Goal: Task Accomplishment & Management: Use online tool/utility

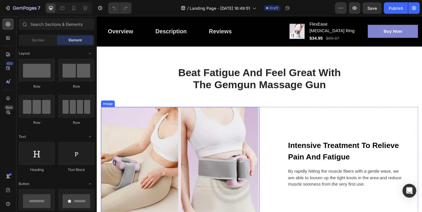
scroll to position [428, 0]
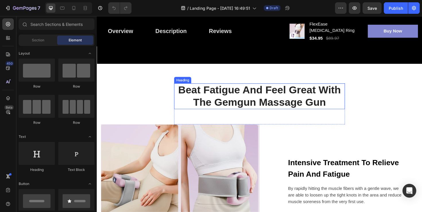
click at [259, 95] on p "Beat Fatigue And Feel Great With The Gemgun Massage Gun" at bounding box center [269, 101] width 180 height 26
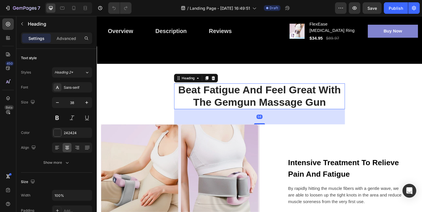
click at [259, 95] on p "Beat Fatigue And Feel Great With The Gemgun Massage Gun" at bounding box center [269, 101] width 180 height 26
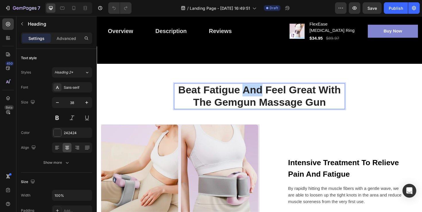
click at [259, 95] on p "Beat Fatigue And Feel Great With The Gemgun Massage Gun" at bounding box center [269, 101] width 180 height 26
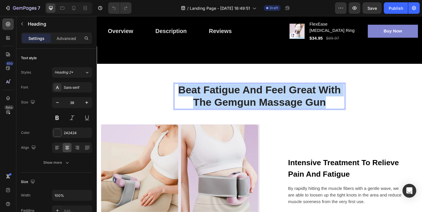
click at [259, 95] on p "Beat Fatigue And Feel Great With The Gemgun Massage Gun" at bounding box center [269, 101] width 180 height 26
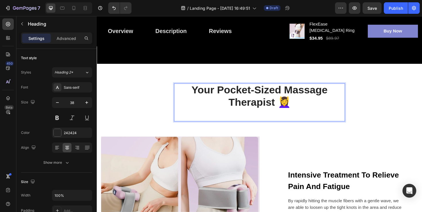
click at [255, 119] on p "Rich Text Editor. Editing area: main" at bounding box center [269, 120] width 180 height 13
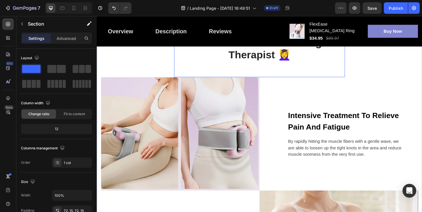
scroll to position [480, 0]
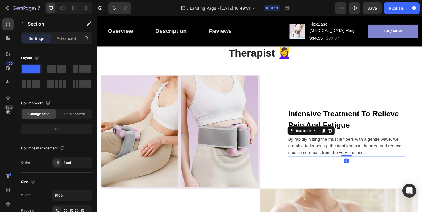
click at [355, 146] on p "By rapidly hitting the muscle fibers with a gentle wave, we are able to loosen …" at bounding box center [362, 153] width 124 height 21
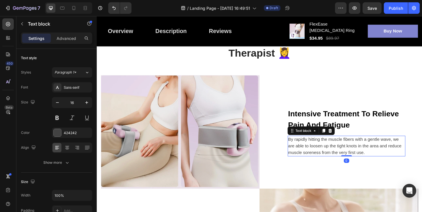
click at [355, 146] on p "By rapidly hitting the muscle fibers with a gentle wave, we are able to loosen …" at bounding box center [362, 153] width 124 height 21
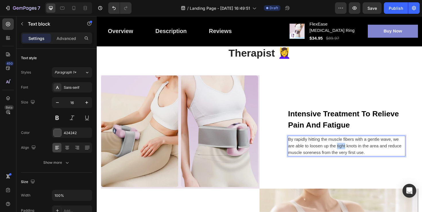
click at [355, 146] on p "By rapidly hitting the muscle fibers with a gentle wave, we are able to loosen …" at bounding box center [362, 153] width 124 height 21
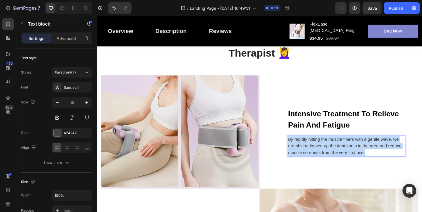
click at [355, 146] on p "By rapidly hitting the muscle fibers with a gentle wave, we are able to loosen …" at bounding box center [362, 153] width 124 height 21
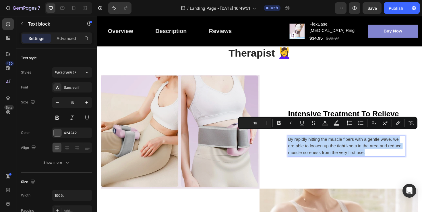
scroll to position [474, 0]
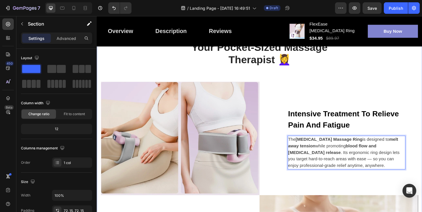
click at [395, 78] on div "Your Pocket-Sized Massage Therapist 💆‍♀️ Heading Row Image Intensive Treatment …" at bounding box center [269, 195] width 336 height 306
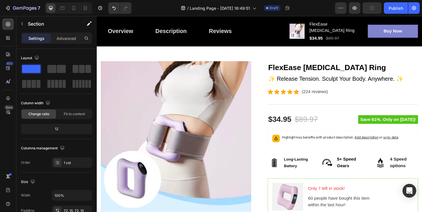
scroll to position [20, 0]
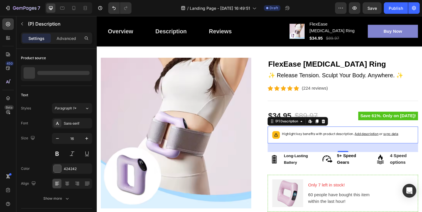
click at [378, 138] on span "Add description" at bounding box center [382, 140] width 25 height 4
click at [318, 138] on p "Highlight key benefits with product description. Add description or sync data" at bounding box center [354, 141] width 123 height 6
click at [333, 138] on p "Highlight key benefits with product description. Add description or sync data" at bounding box center [354, 141] width 123 height 6
click at [341, 138] on p "Highlight key benefits with product description. Add description or sync data" at bounding box center [354, 141] width 123 height 6
click at [417, 163] on p "4 Speed options" at bounding box center [421, 168] width 29 height 14
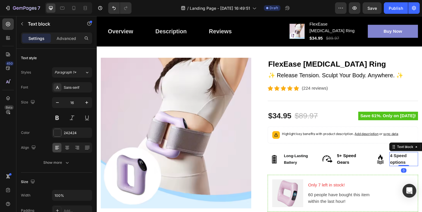
click at [417, 163] on p "4 Speed options" at bounding box center [421, 168] width 29 height 14
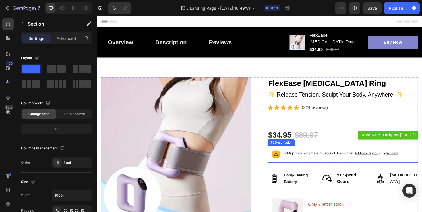
scroll to position [49, 0]
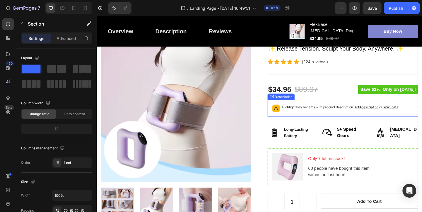
click at [314, 110] on p "Highlight key benefits with product description. Add description or sync data" at bounding box center [354, 113] width 123 height 6
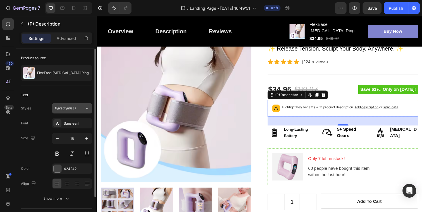
click at [87, 108] on icon at bounding box center [87, 108] width 5 height 6
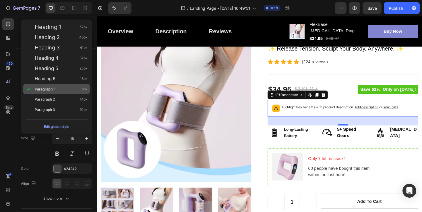
click at [56, 88] on div "Paragraph 1 16px" at bounding box center [61, 89] width 53 height 6
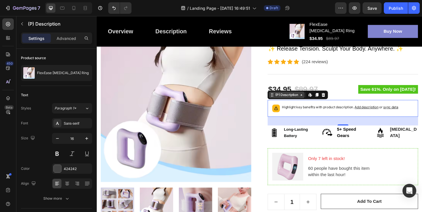
click at [314, 96] on div "(P) Description" at bounding box center [298, 99] width 38 height 7
click at [329, 110] on p "Highlight key benefits with product description. Add description or sync data" at bounding box center [354, 113] width 123 height 6
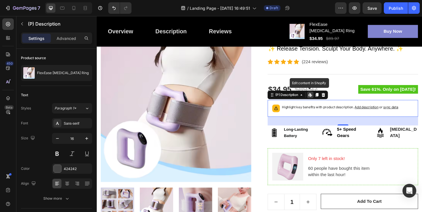
click at [328, 110] on p "Highlight key benefits with product description. Add description or sync data" at bounding box center [354, 113] width 123 height 6
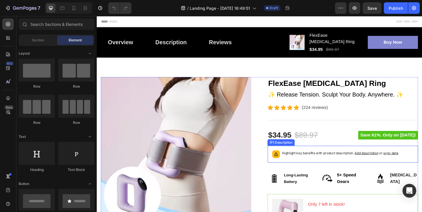
click at [379, 159] on span "Add description" at bounding box center [382, 161] width 25 height 4
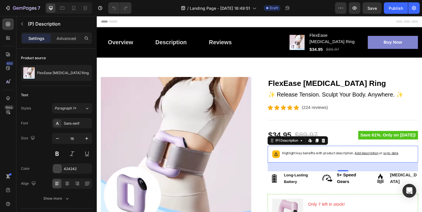
click at [412, 159] on span "sync data" at bounding box center [409, 161] width 16 height 4
click at [410, 159] on span "sync data" at bounding box center [409, 161] width 16 height 4
click at [406, 159] on span "sync data" at bounding box center [409, 161] width 16 height 4
click at [349, 158] on p "Highlight key benefits with product description. Add description or sync data" at bounding box center [354, 161] width 123 height 6
click at [339, 146] on icon at bounding box center [337, 148] width 5 height 5
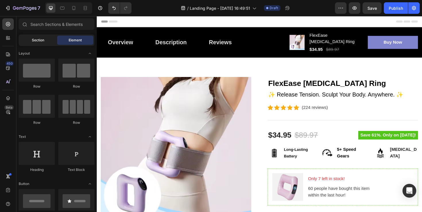
click at [42, 42] on span "Section" at bounding box center [38, 40] width 12 height 5
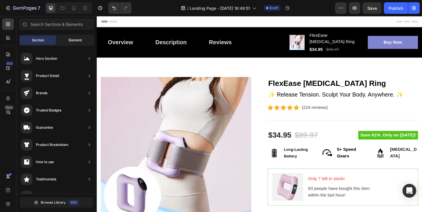
click at [70, 40] on span "Element" at bounding box center [75, 40] width 13 height 5
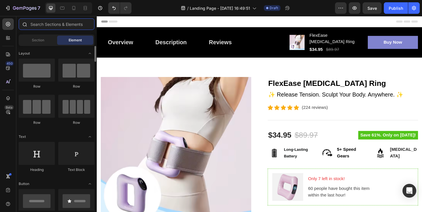
click at [55, 26] on input "text" at bounding box center [57, 23] width 76 height 11
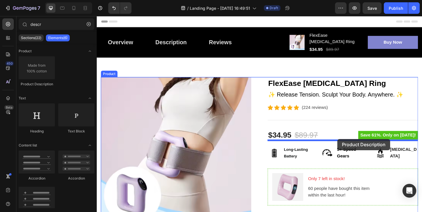
drag, startPoint x: 132, startPoint y: 81, endPoint x: 352, endPoint y: 146, distance: 229.0
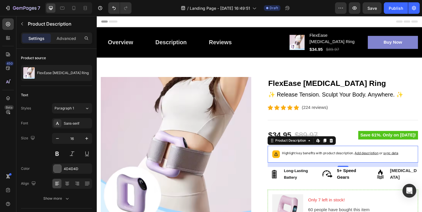
click at [344, 158] on p "Highlight key benefits with product description. Add description or sync data" at bounding box center [354, 161] width 123 height 6
click at [314, 145] on div "Product Description" at bounding box center [302, 147] width 35 height 5
click at [337, 158] on p "Highlight key benefits with product description. Add description or sync data" at bounding box center [354, 161] width 123 height 6
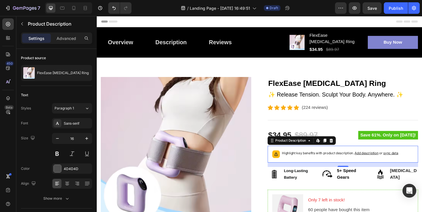
click at [337, 158] on p "Highlight key benefits with product description. Add description or sync data" at bounding box center [354, 161] width 123 height 6
click at [347, 146] on icon at bounding box center [345, 148] width 5 height 5
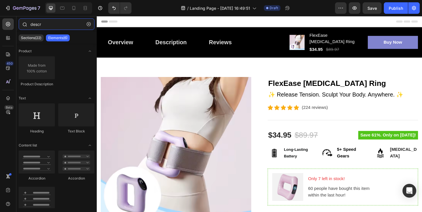
click at [47, 23] on input "descr" at bounding box center [57, 23] width 76 height 11
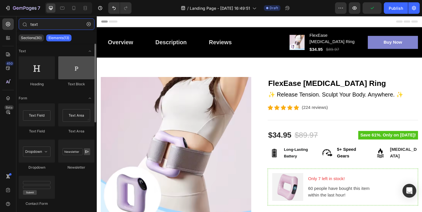
type input "text"
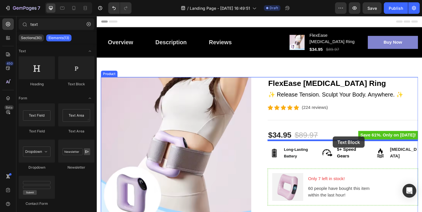
drag, startPoint x: 172, startPoint y: 91, endPoint x: 347, endPoint y: 144, distance: 182.9
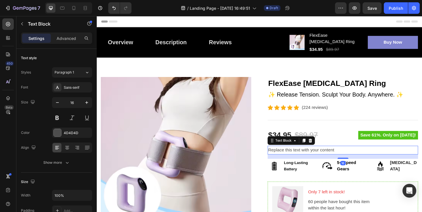
click at [338, 153] on div "Replace this text with your content" at bounding box center [357, 157] width 159 height 9
click at [338, 154] on p "Replace this text with your content" at bounding box center [357, 158] width 158 height 8
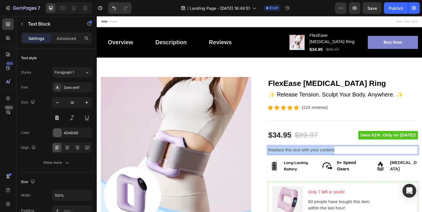
click at [338, 154] on p "Replace this text with your content" at bounding box center [357, 158] width 158 height 8
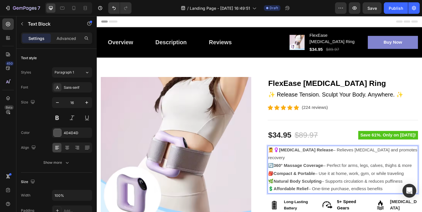
click at [336, 172] on strong "360° Massage Coverage" at bounding box center [310, 174] width 53 height 5
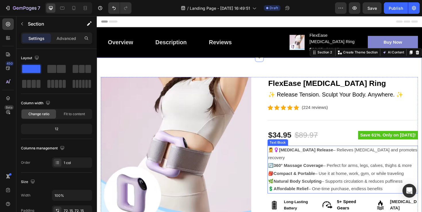
scroll to position [43, 0]
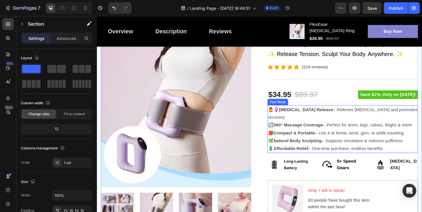
click at [337, 136] on p "🎒 Compact & Portable – Use it at home, work, gym, or while traveling" at bounding box center [357, 140] width 158 height 8
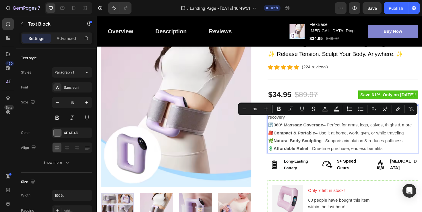
click at [349, 144] on p "🌿 Natural Body Sculpting – Supports circulation & reduces puffiness" at bounding box center [357, 148] width 158 height 8
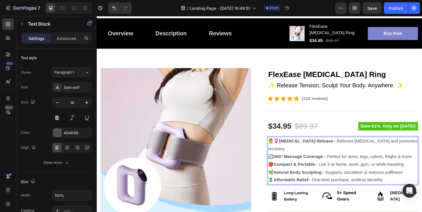
scroll to position [0, 0]
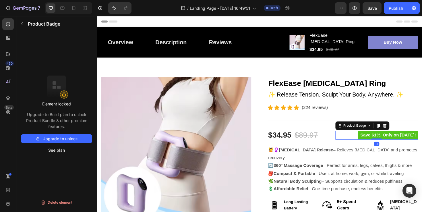
click at [384, 138] on pre "Save 61%. Only on [DATE]!" at bounding box center [406, 142] width 64 height 9
click at [385, 138] on pre "Save 61%. Only on [DATE]!" at bounding box center [406, 142] width 64 height 9
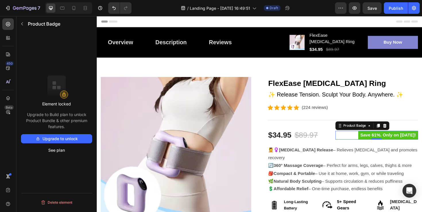
click at [385, 138] on pre "Save 61%. Only on [DATE]!" at bounding box center [406, 142] width 64 height 9
click at [391, 138] on pre "Save 61%. Only on [DATE]!" at bounding box center [406, 142] width 64 height 9
click at [400, 138] on pre "Save 61%. Only on [DATE]!" at bounding box center [406, 142] width 64 height 9
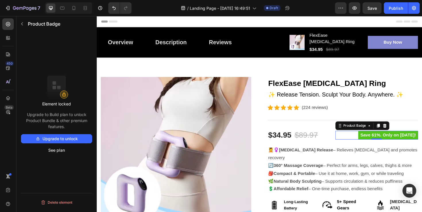
click at [400, 138] on pre "Save 61%. Only on [DATE]!" at bounding box center [406, 142] width 64 height 9
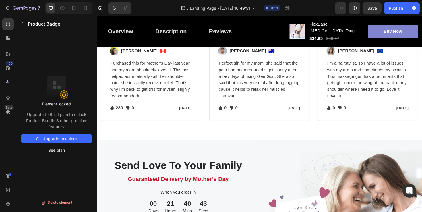
scroll to position [1225, 0]
